Goal: Information Seeking & Learning: Learn about a topic

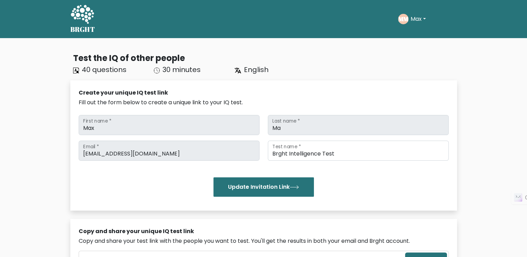
click at [409, 14] on div "MM Max Dashboard Profile Settings Logout" at bounding box center [427, 19] width 59 height 16
click at [410, 16] on button "Max" at bounding box center [418, 19] width 19 height 9
click at [409, 43] on link "Profile" at bounding box center [426, 44] width 55 height 11
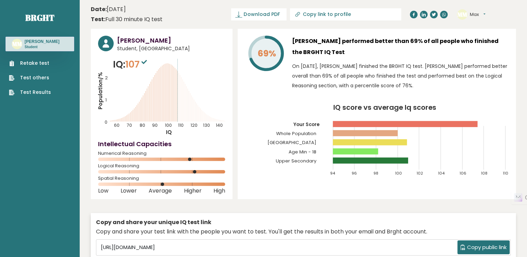
click at [408, 125] on rect at bounding box center [405, 124] width 145 height 6
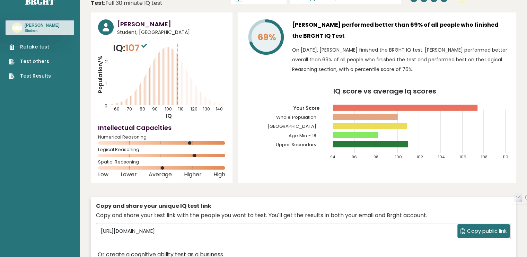
scroll to position [15, 0]
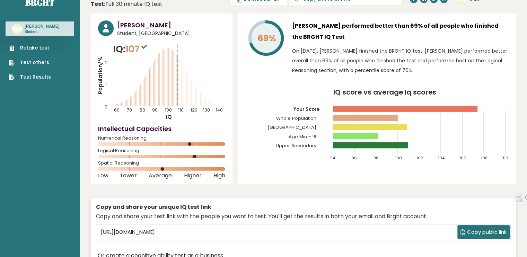
click at [34, 45] on link "Retake test" at bounding box center [30, 47] width 42 height 7
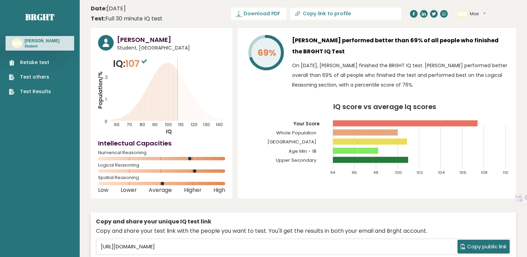
scroll to position [0, 0]
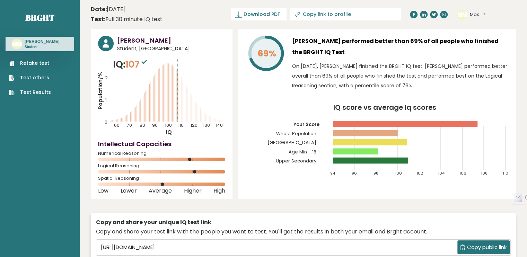
click at [33, 70] on ul "Retake test Test others Test Results" at bounding box center [30, 78] width 49 height 36
click at [26, 79] on link "Test others" at bounding box center [30, 77] width 42 height 7
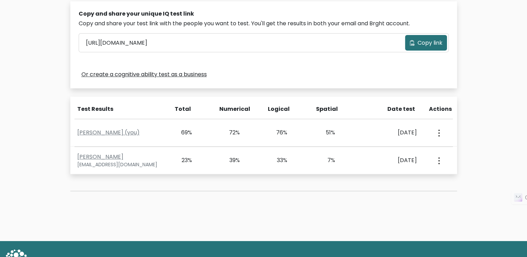
scroll to position [230, 0]
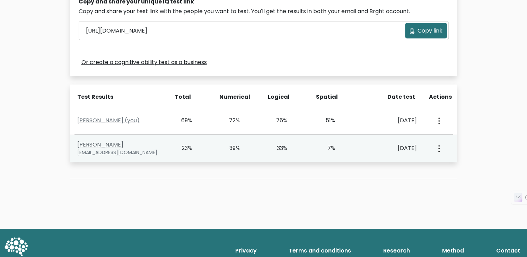
click at [93, 142] on link "[PERSON_NAME]" at bounding box center [100, 145] width 46 height 8
click at [87, 142] on link "GUI Chen" at bounding box center [100, 145] width 46 height 8
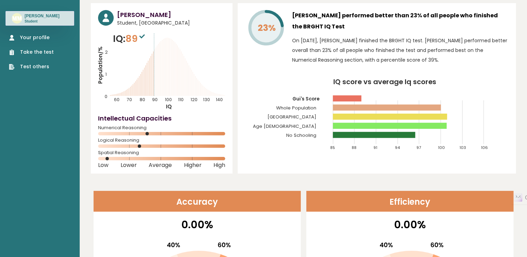
scroll to position [25, 0]
drag, startPoint x: 131, startPoint y: 38, endPoint x: 141, endPoint y: 39, distance: 10.1
click at [140, 39] on span "89" at bounding box center [135, 39] width 21 height 13
click at [415, 137] on rect at bounding box center [374, 135] width 82 height 6
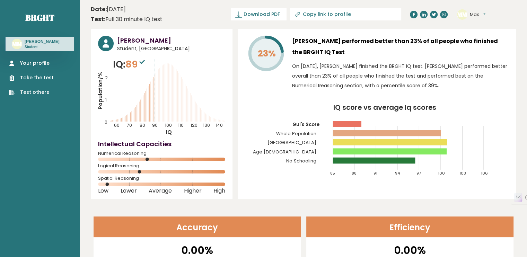
click at [476, 14] on button "Max" at bounding box center [478, 14] width 16 height 7
click at [480, 43] on link "Settings" at bounding box center [487, 45] width 35 height 10
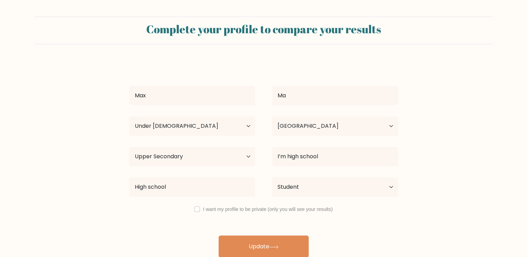
select select "min_18"
select select "AU"
select select "upper_secondary"
select select "student"
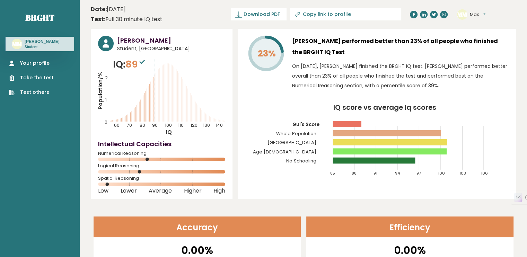
click at [33, 79] on link "Take the test" at bounding box center [31, 77] width 45 height 7
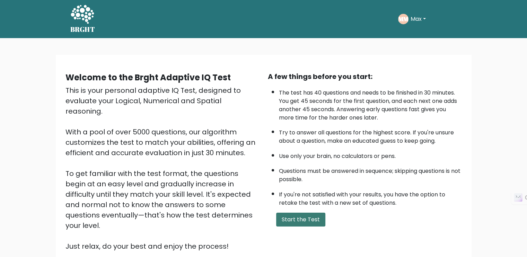
click at [296, 214] on button "Start the Test" at bounding box center [300, 220] width 49 height 14
